Goal: Information Seeking & Learning: Learn about a topic

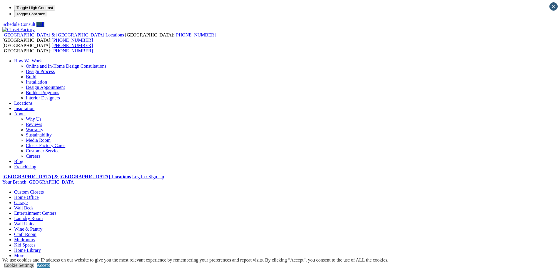
click at [28, 200] on link "Garage" at bounding box center [21, 202] width 14 height 5
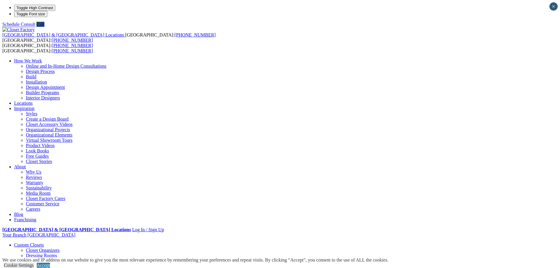
click at [34, 262] on link "Cookie Settings" at bounding box center [19, 264] width 30 height 5
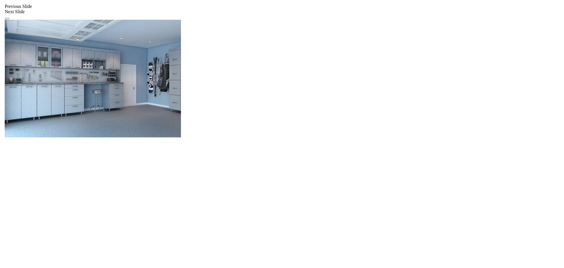
scroll to position [549, 0]
